Goal: Task Accomplishment & Management: Manage account settings

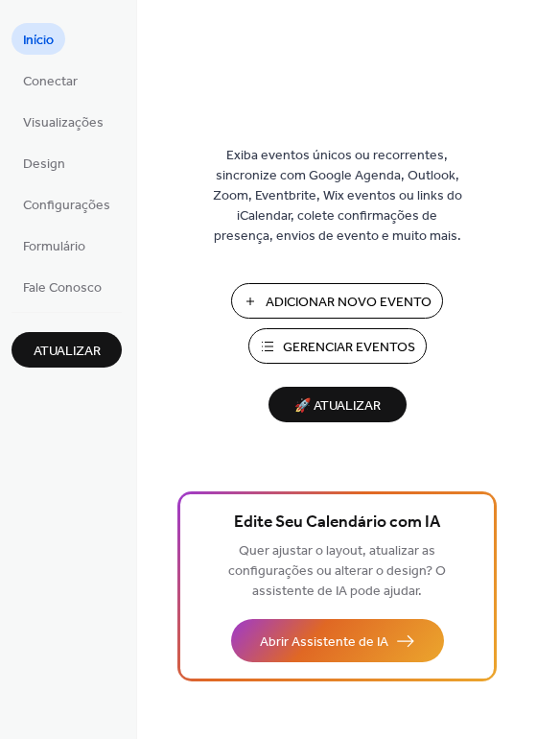
click at [333, 331] on button "Gerenciar Eventos" at bounding box center [337, 345] width 178 height 35
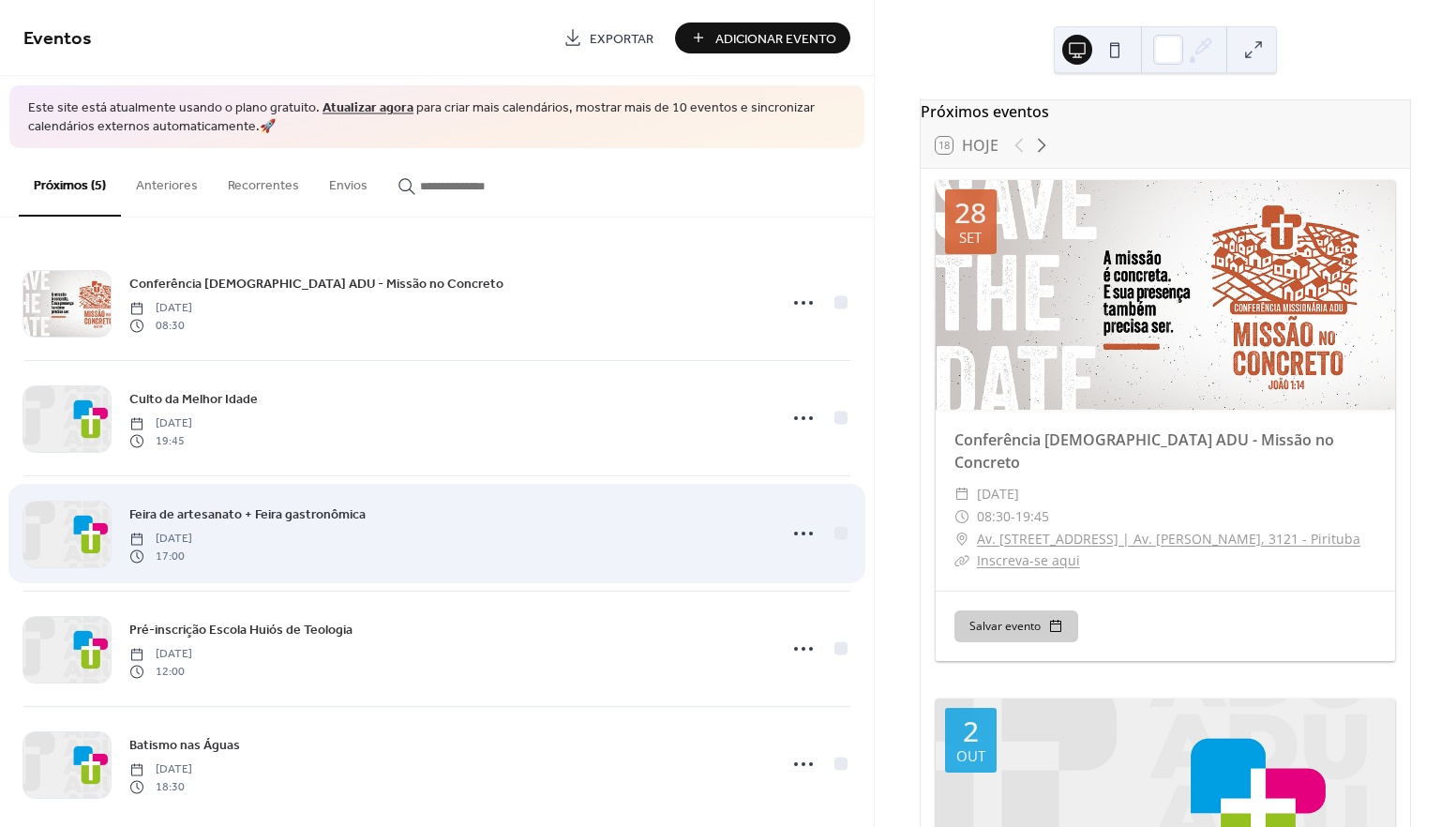
scroll to position [22, 0]
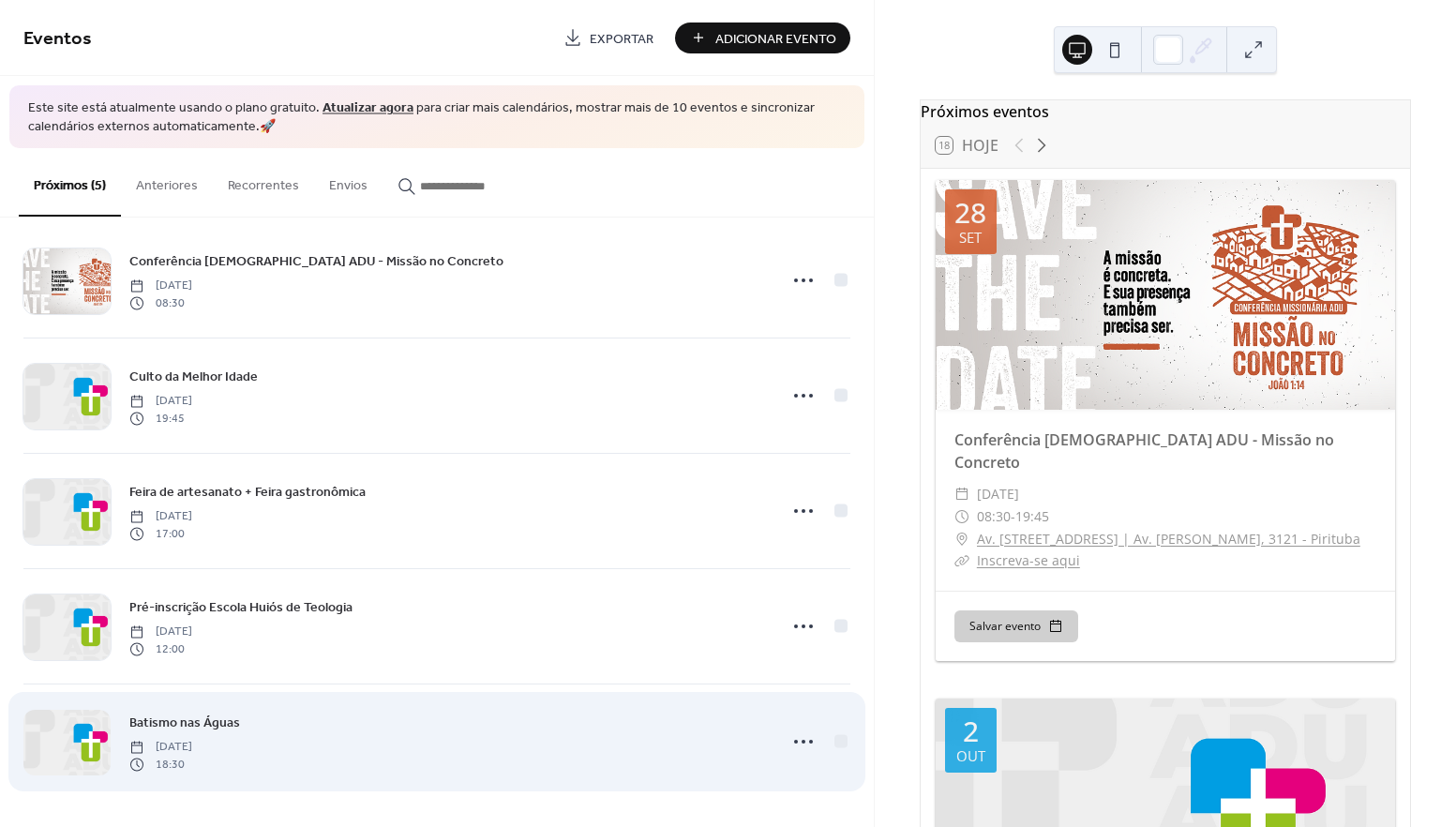
click at [86, 735] on div at bounding box center [66, 742] width 87 height 65
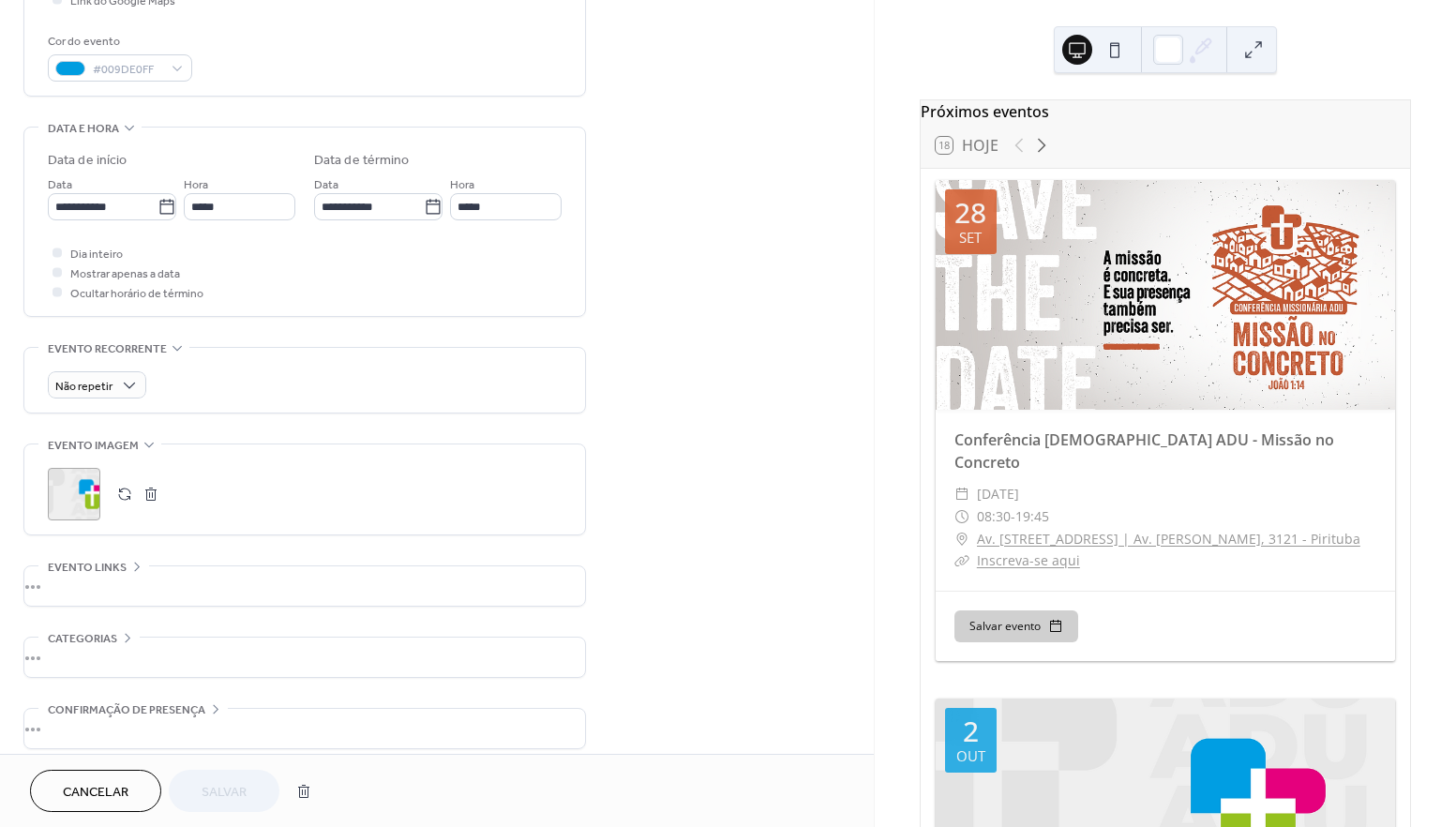
scroll to position [498, 0]
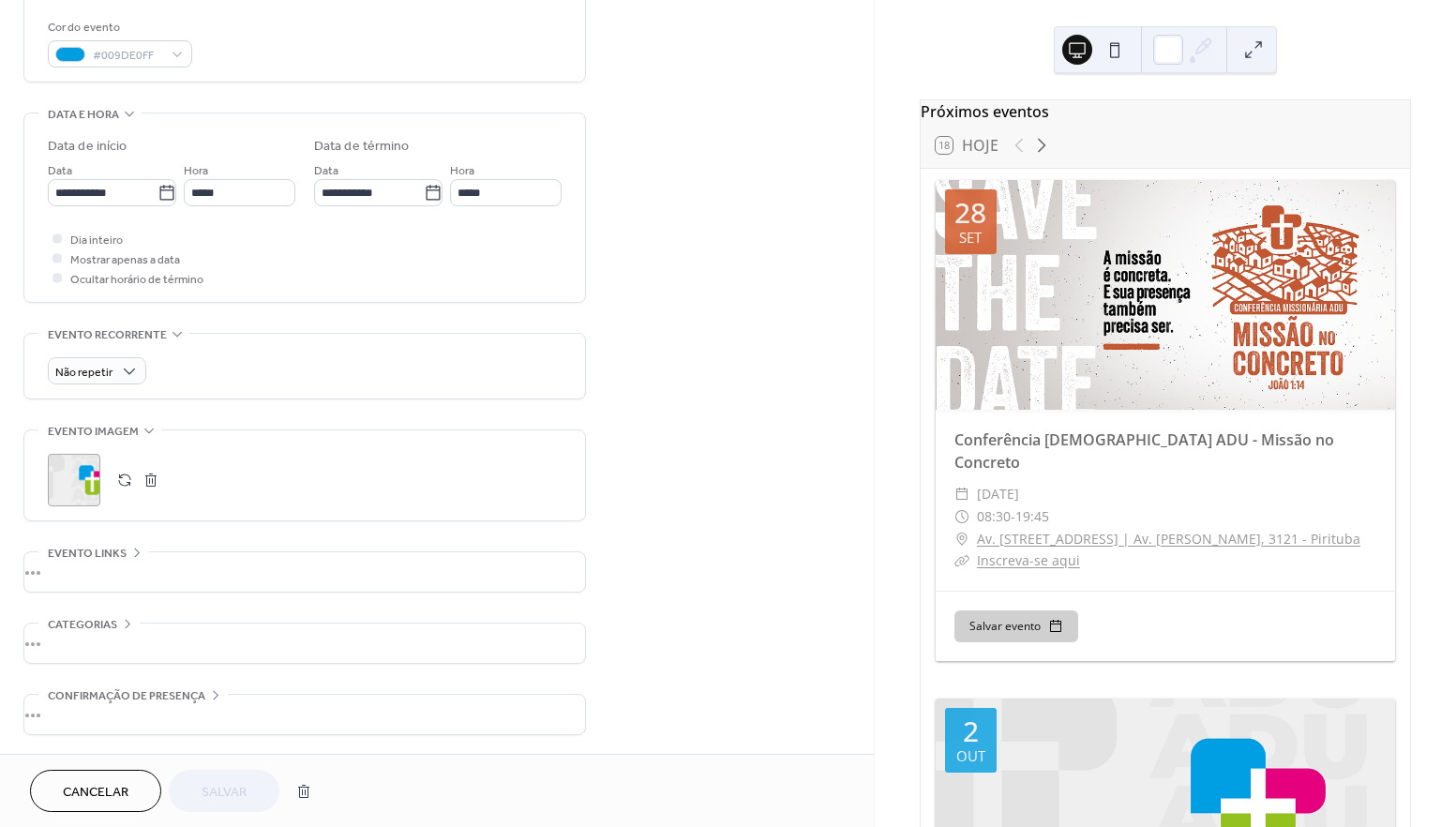
click at [56, 474] on div ";" at bounding box center [74, 480] width 53 height 53
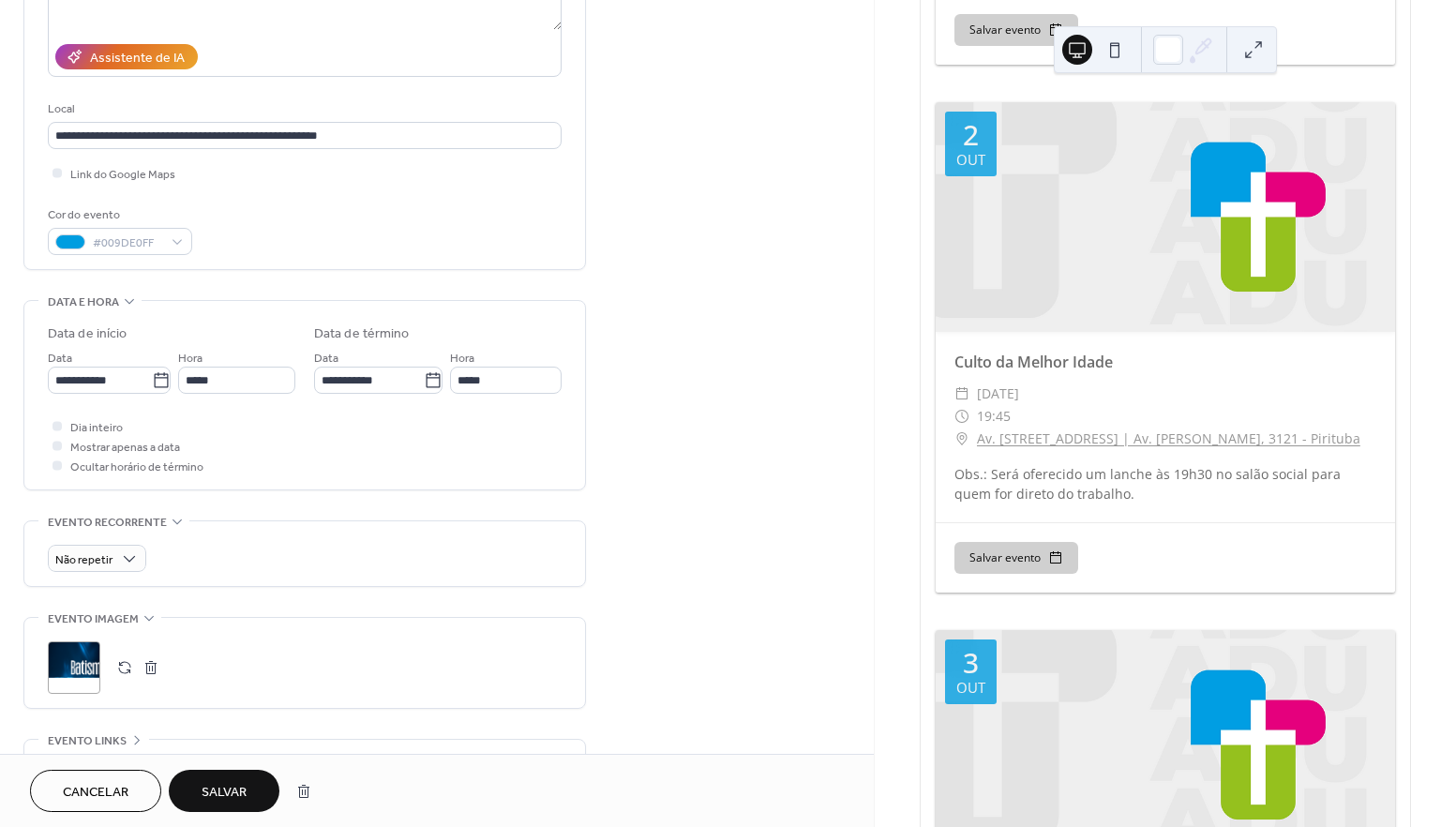
scroll to position [657, 0]
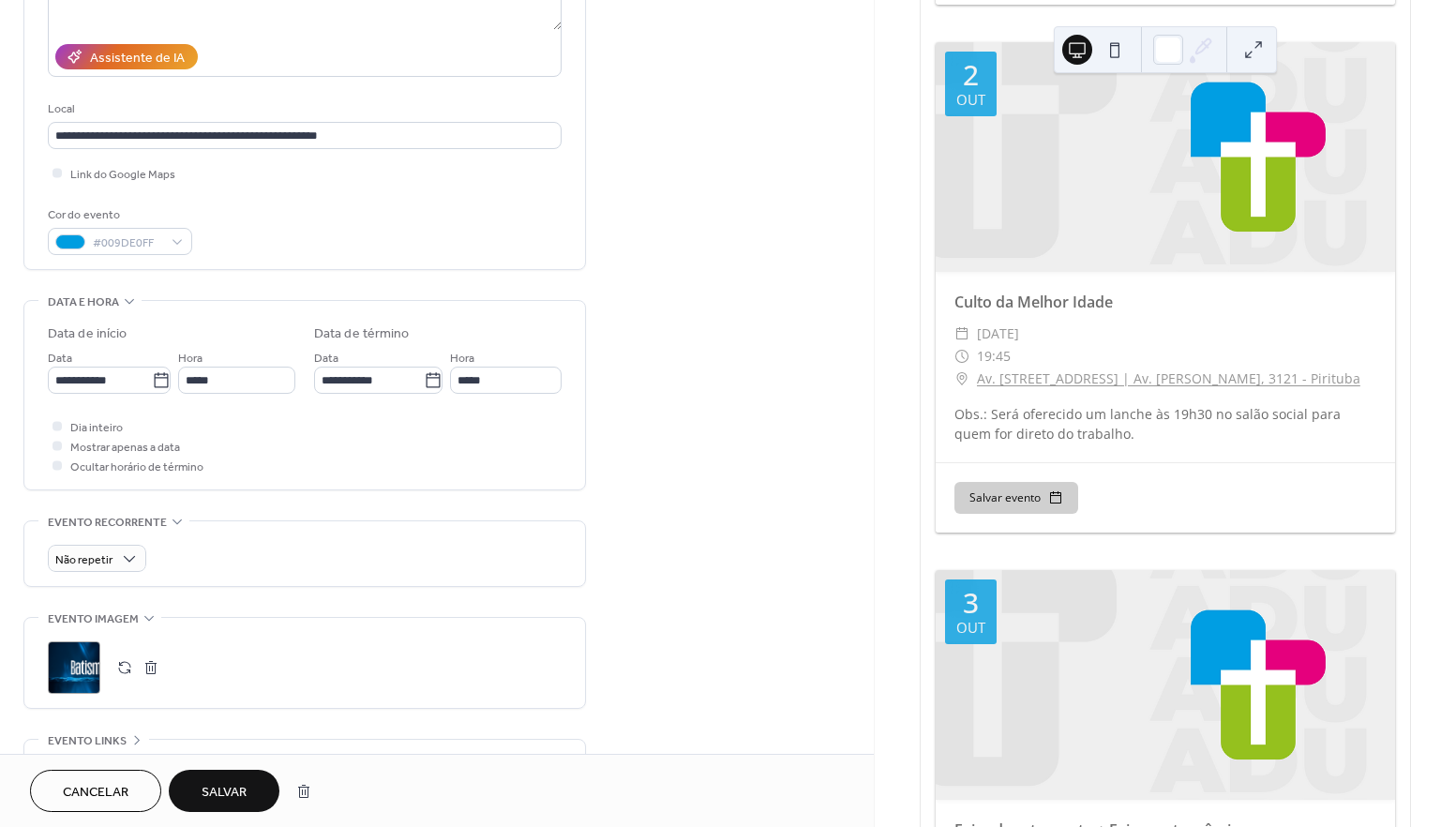
click at [253, 786] on button "Salvar" at bounding box center [224, 791] width 110 height 42
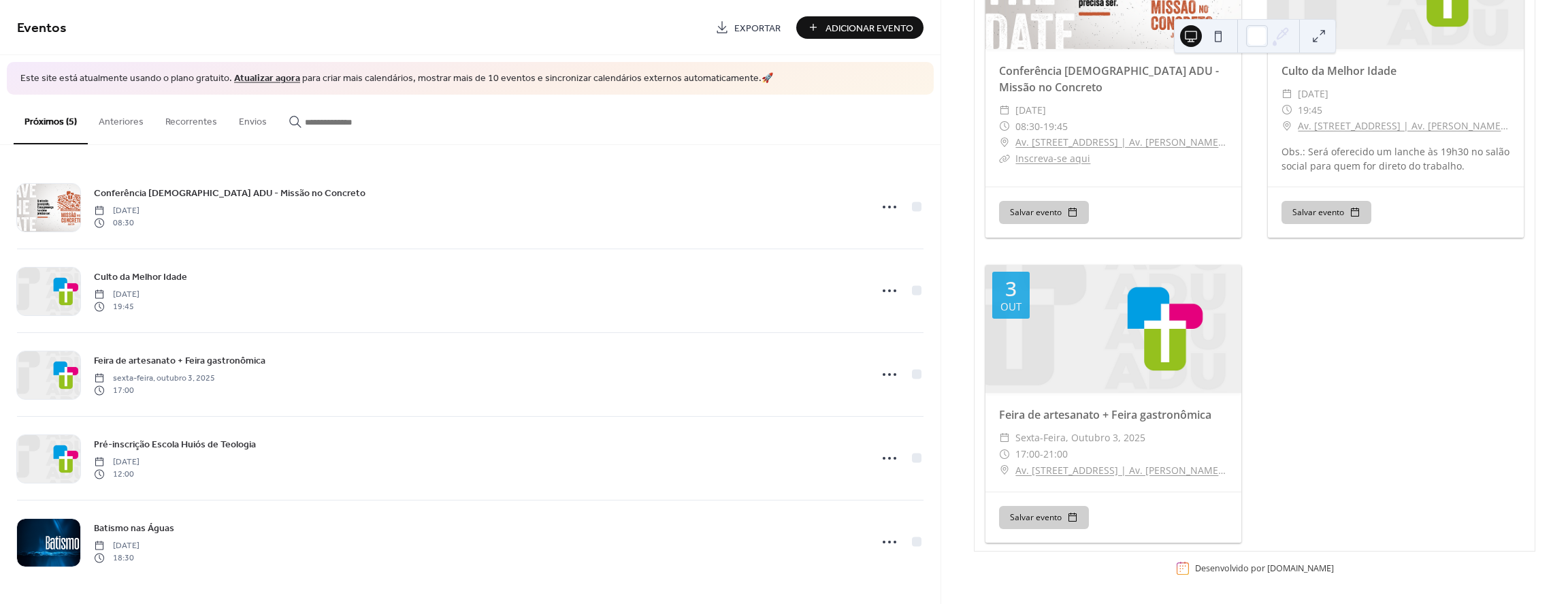
scroll to position [94, 0]
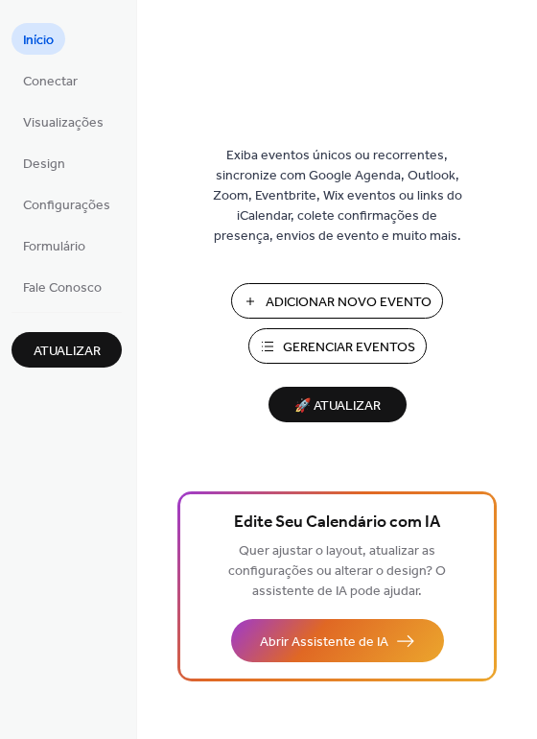
click at [336, 341] on span "Gerenciar Eventos" at bounding box center [349, 348] width 132 height 20
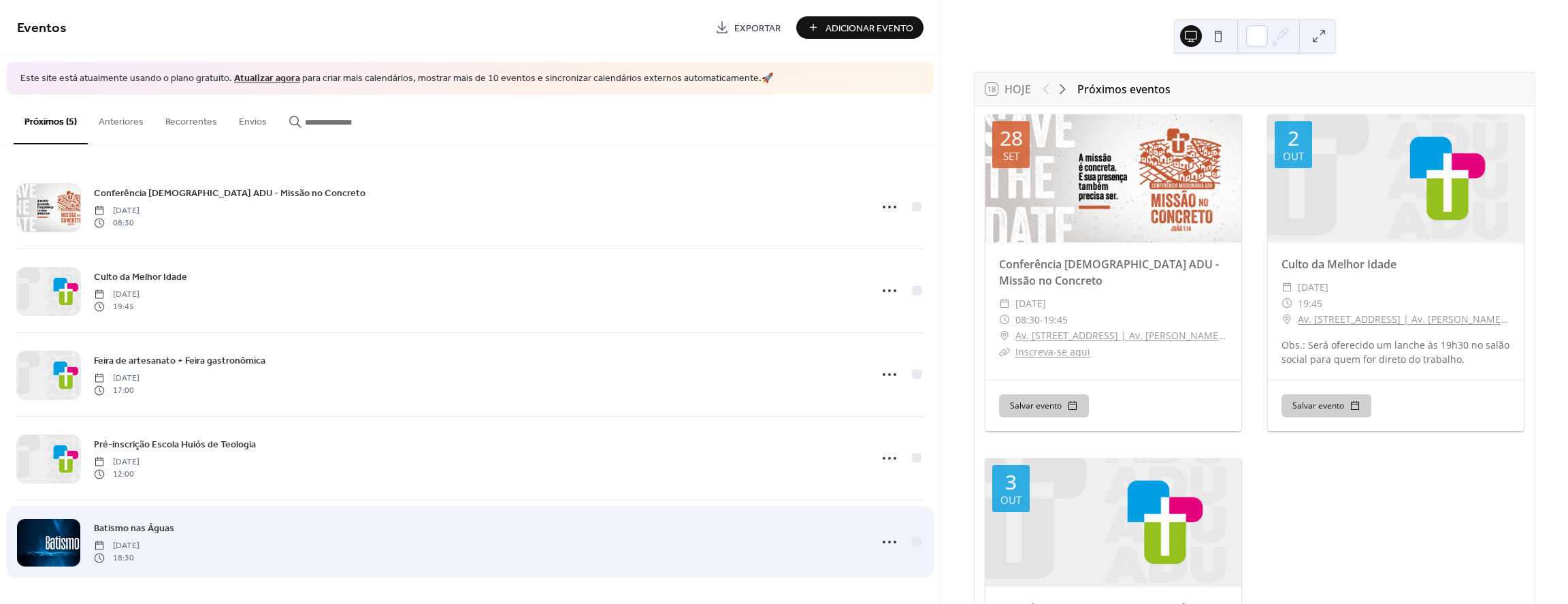
click at [55, 547] on div at bounding box center [48, 542] width 63 height 48
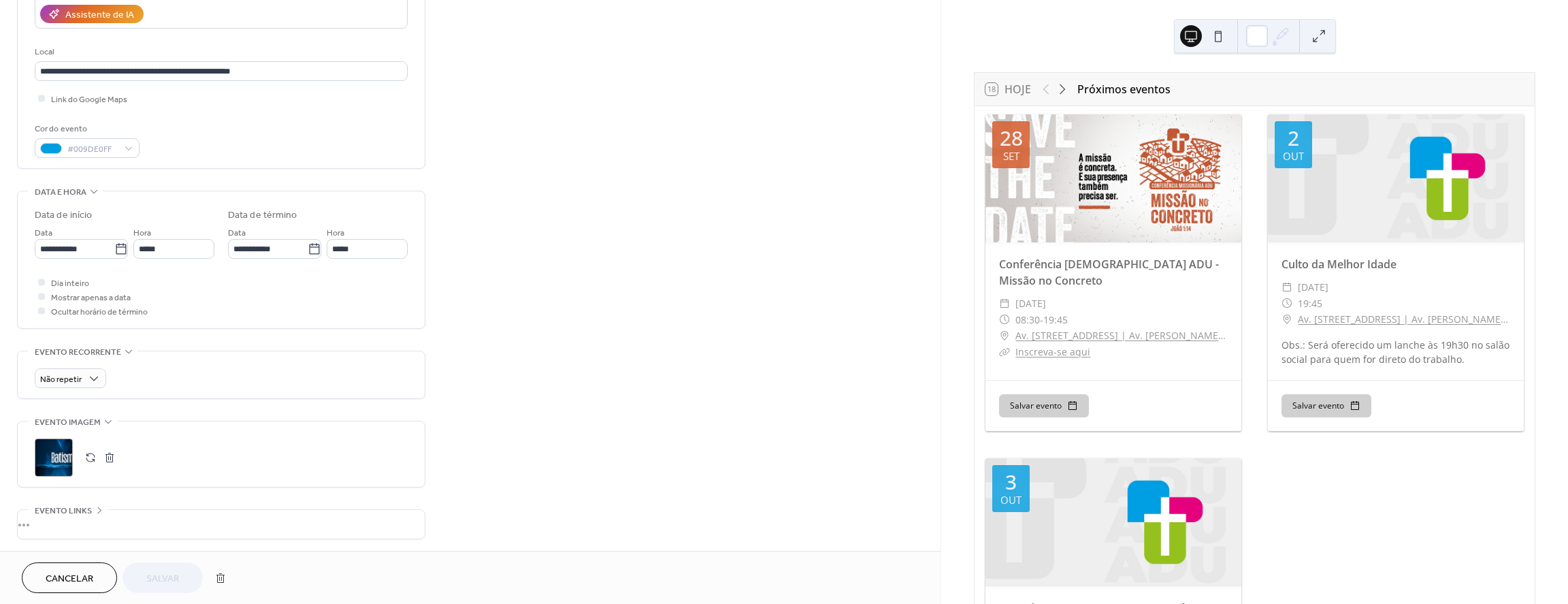
scroll to position [273, 0]
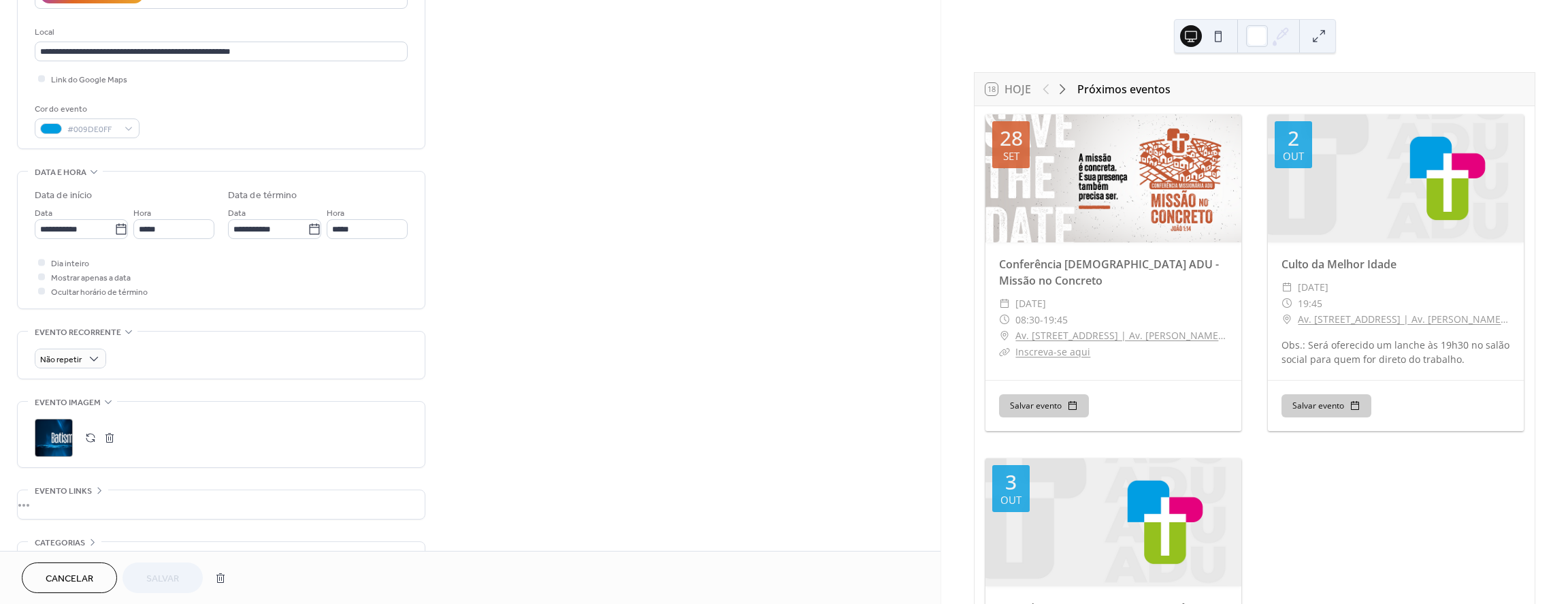
click at [53, 442] on div ";" at bounding box center [54, 438] width 38 height 38
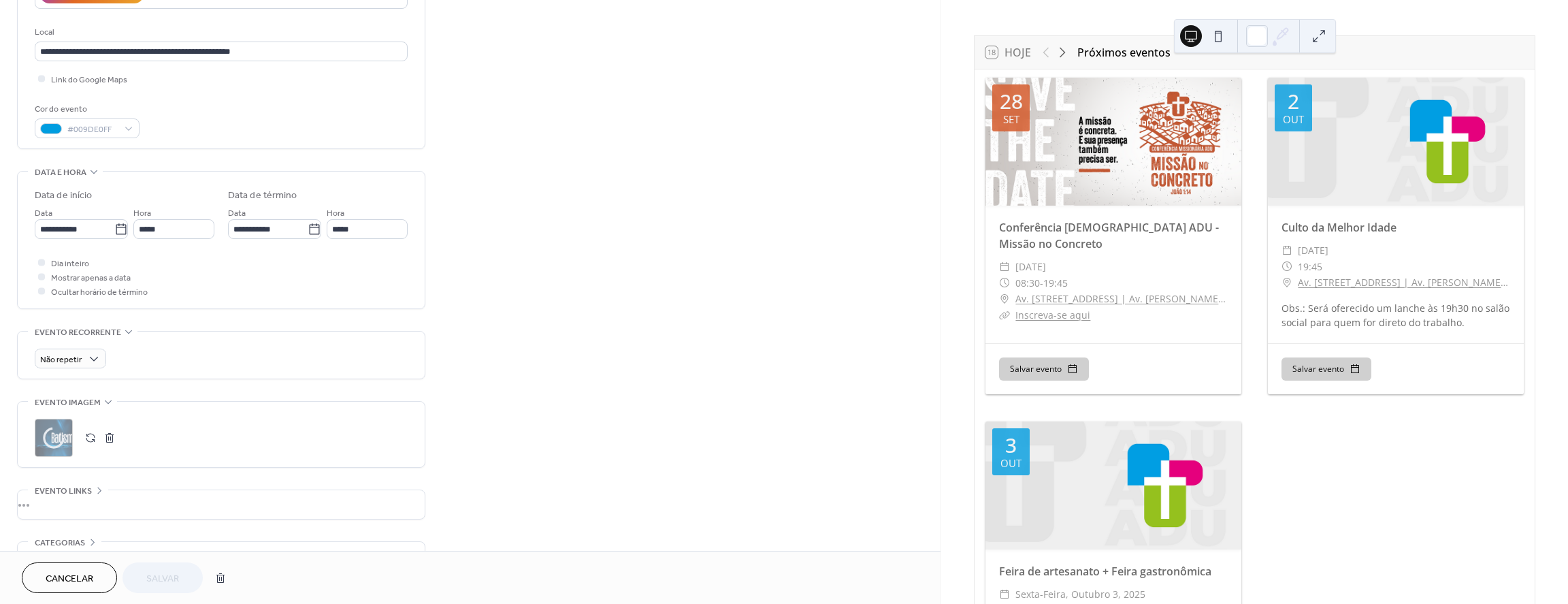
scroll to position [192, 0]
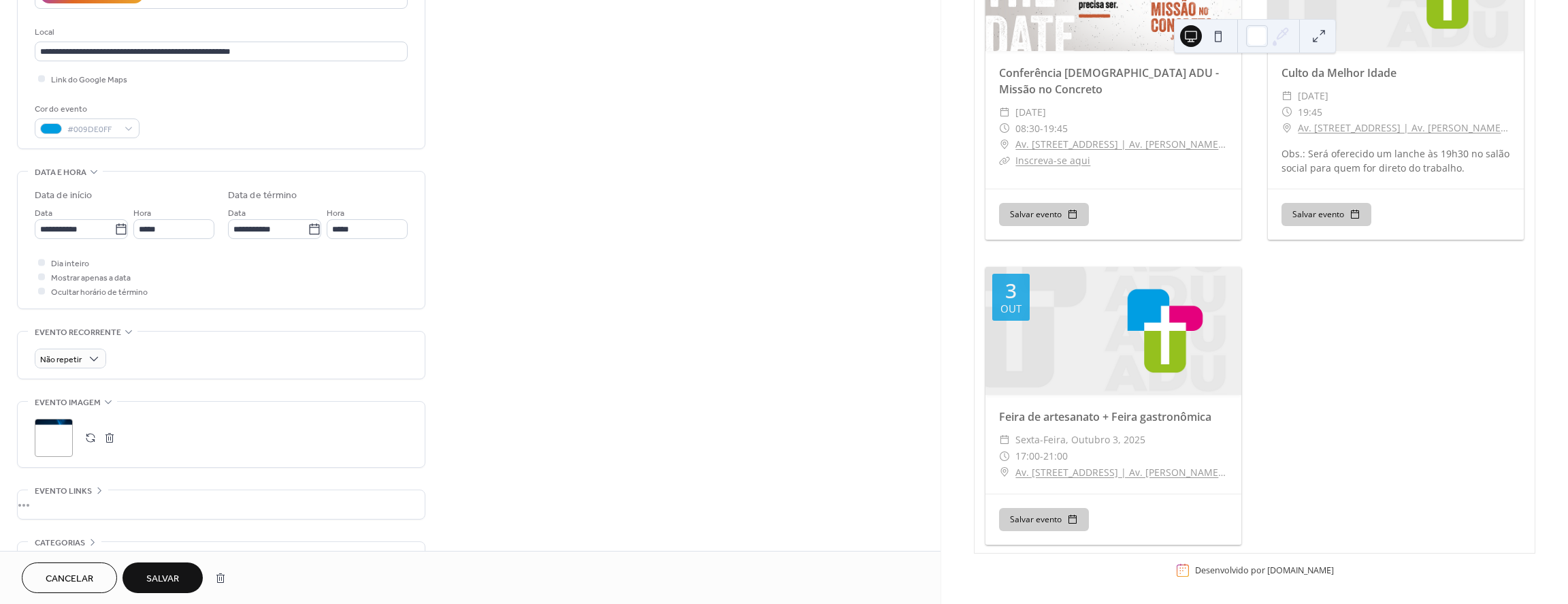
click at [166, 575] on span "Salvar" at bounding box center [162, 579] width 33 height 14
